Goal: Information Seeking & Learning: Learn about a topic

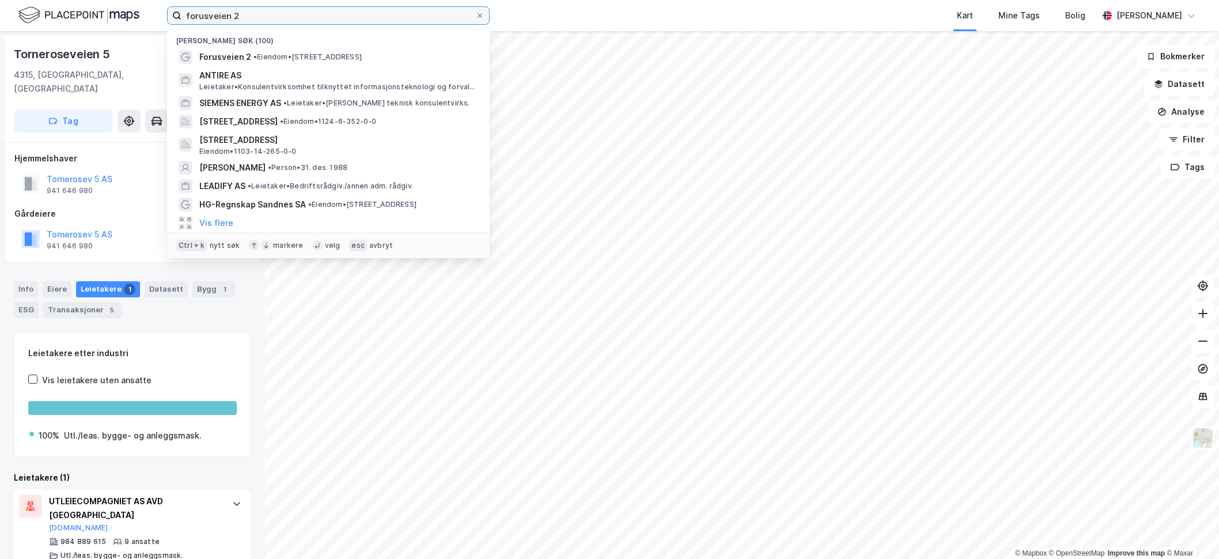
drag, startPoint x: 264, startPoint y: 16, endPoint x: 161, endPoint y: 16, distance: 102.5
click at [162, 16] on div "forusveien 2 Nylige søk (100) Forusveien 2 • Eiendom • [STREET_ADDRESS] ANTIRE …" at bounding box center [609, 15] width 1219 height 31
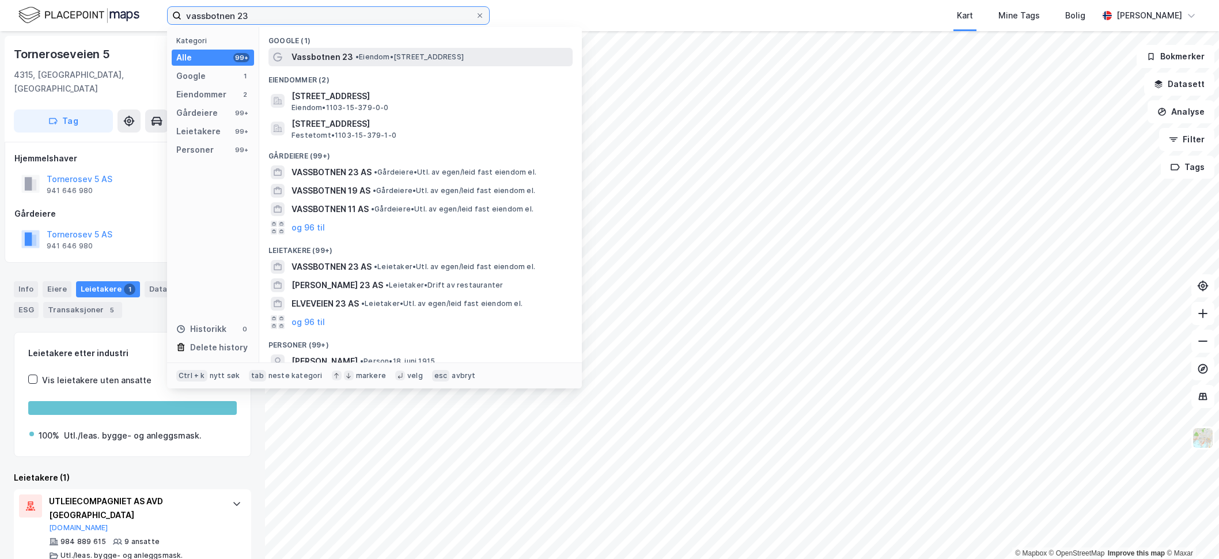
type input "vassbotnen 23"
click at [381, 56] on span "• Eiendom • [STREET_ADDRESS]" at bounding box center [409, 56] width 108 height 9
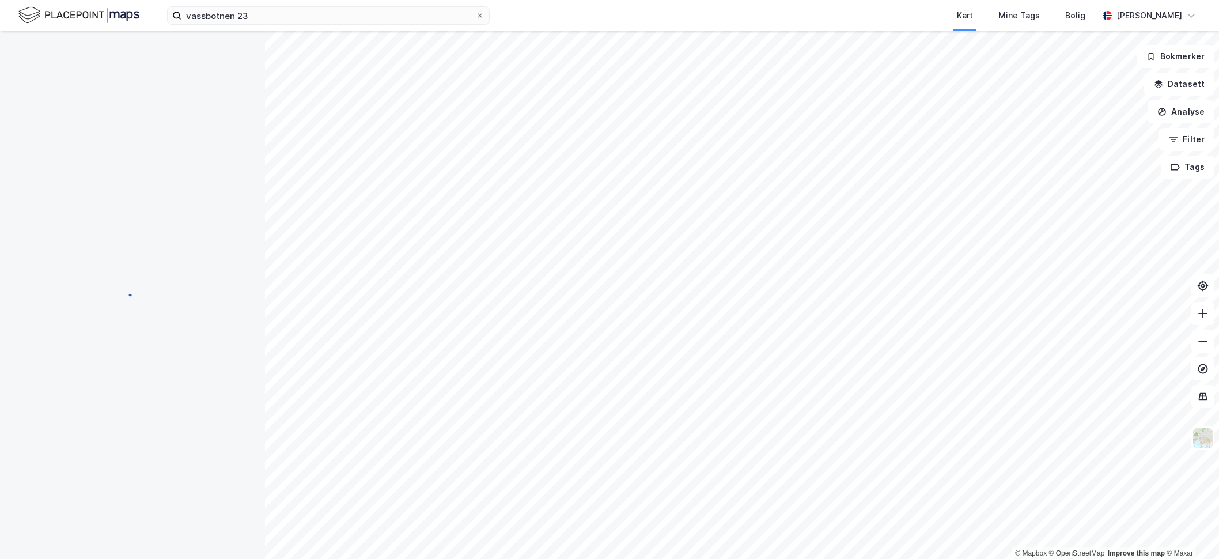
scroll to position [3, 0]
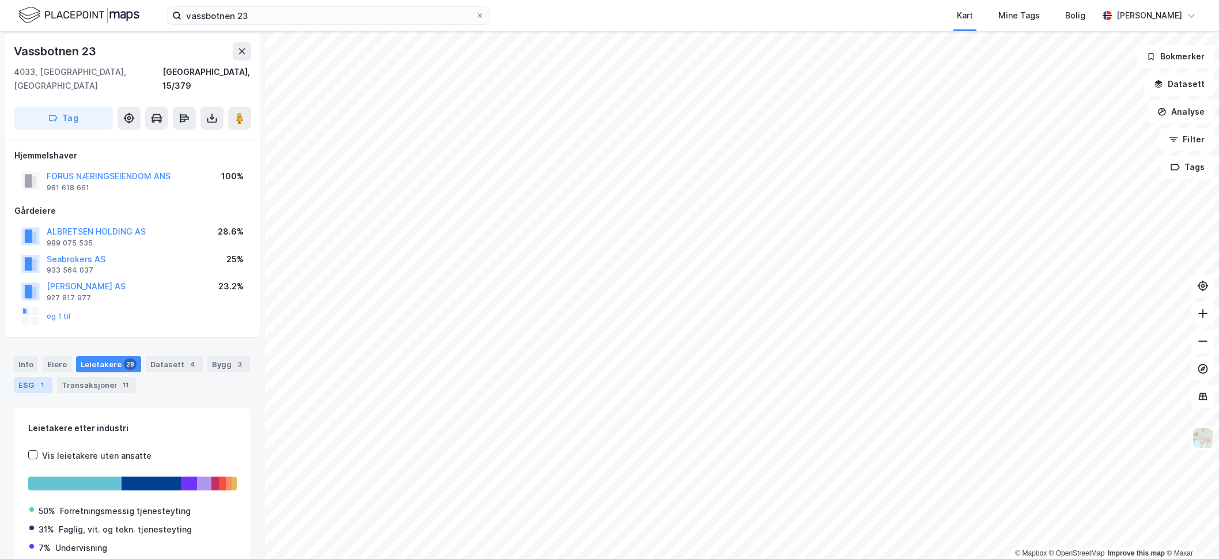
click at [25, 377] on div "ESG 1" at bounding box center [33, 385] width 39 height 16
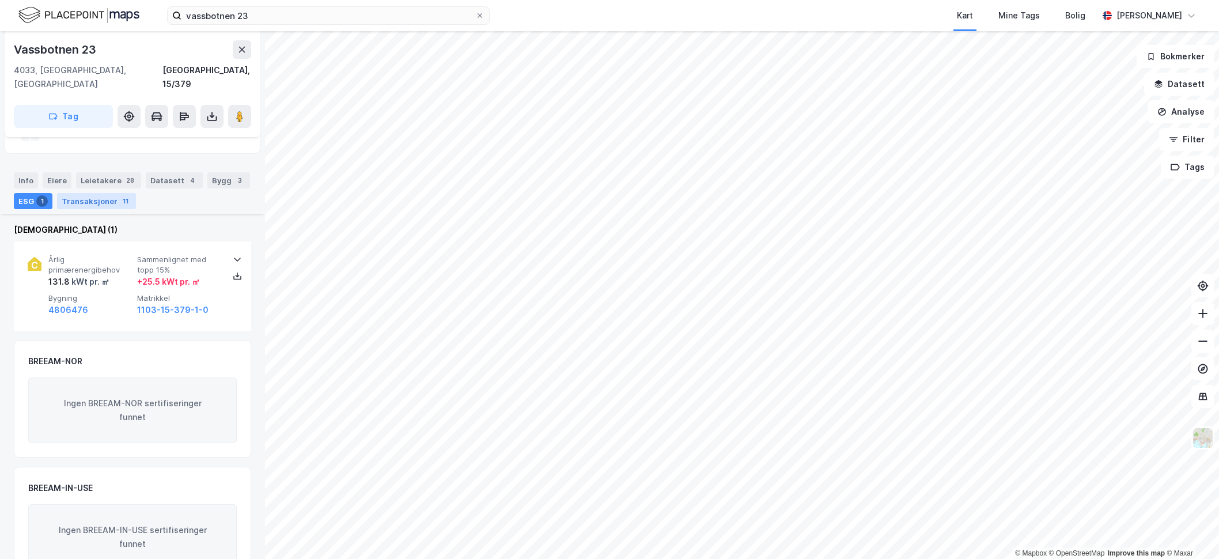
scroll to position [212, 0]
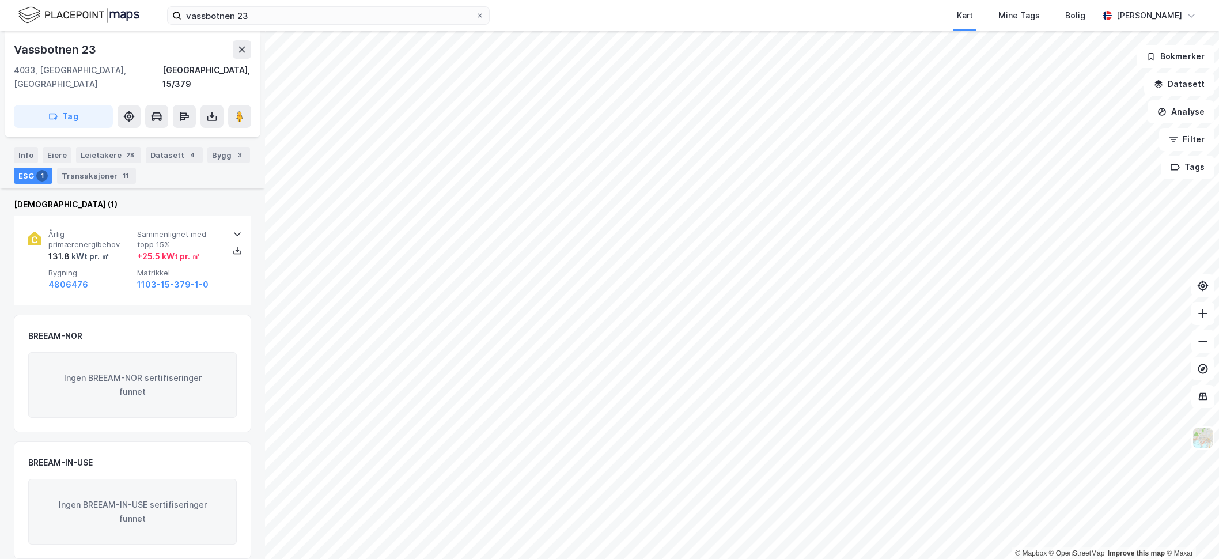
click at [131, 400] on div "Ingen BREEAM-IN-USE sertifiseringer funnet" at bounding box center [132, 512] width 209 height 66
